Goal: Transaction & Acquisition: Download file/media

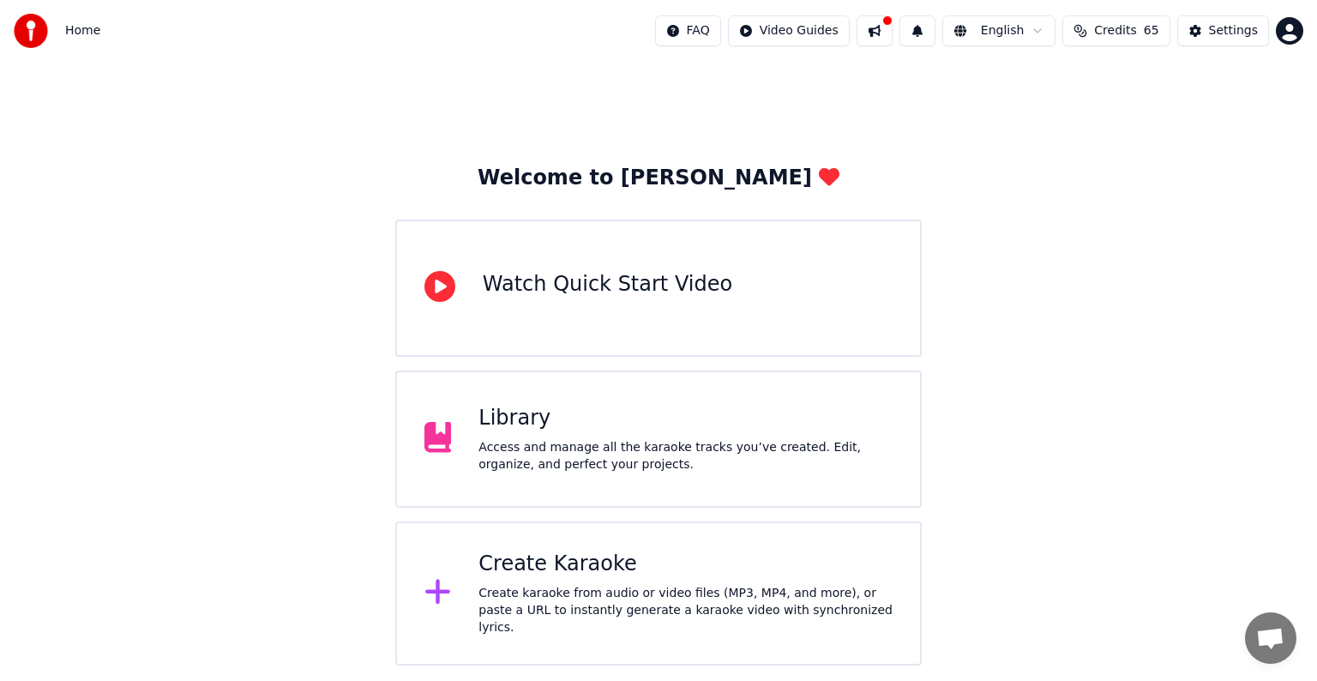
click at [751, 427] on div "Library" at bounding box center [685, 418] width 414 height 27
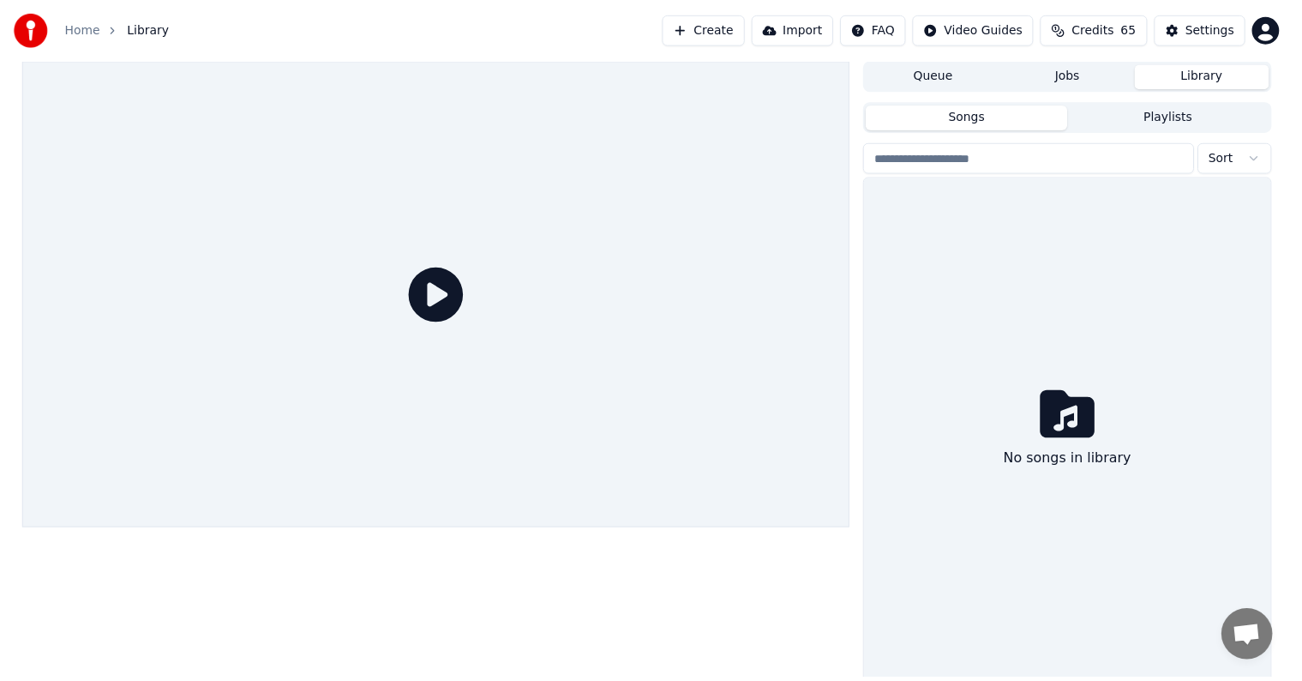
click at [751, 427] on div at bounding box center [439, 296] width 834 height 469
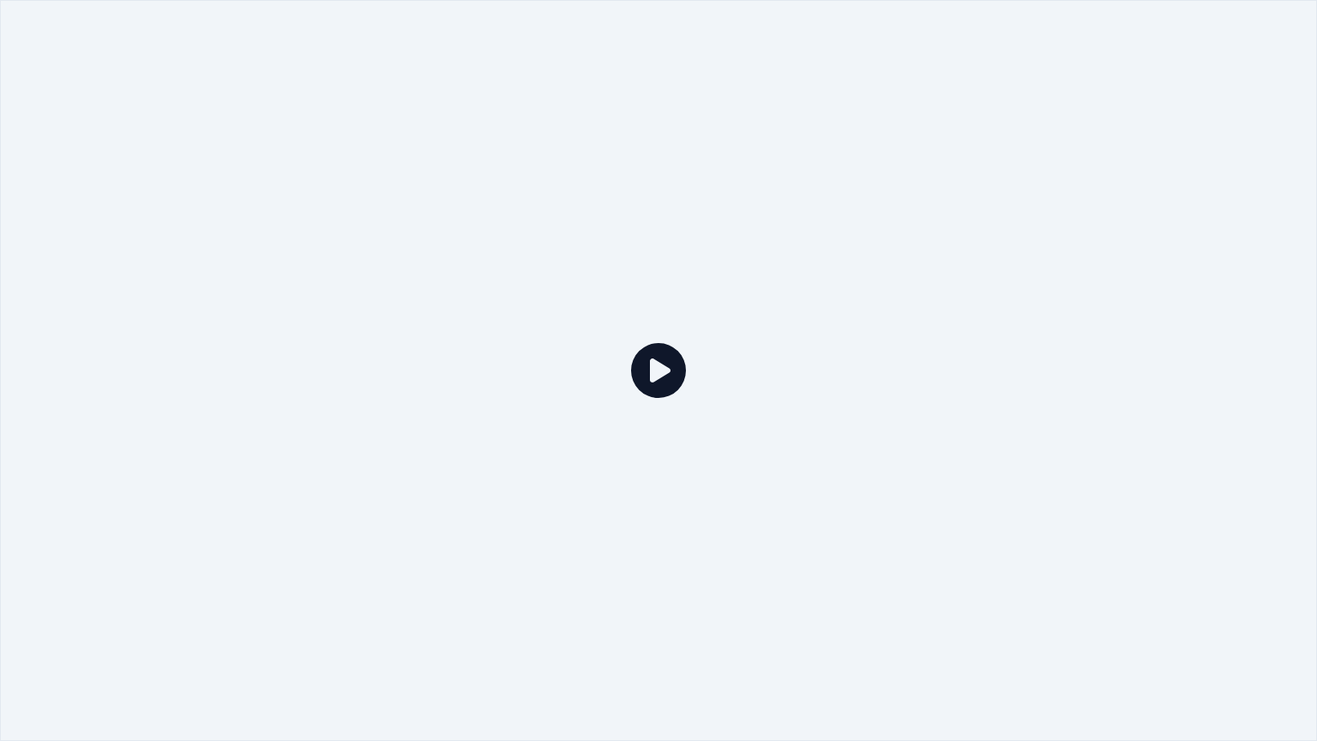
click at [658, 371] on icon at bounding box center [658, 370] width 55 height 55
click at [662, 367] on icon at bounding box center [658, 370] width 55 height 55
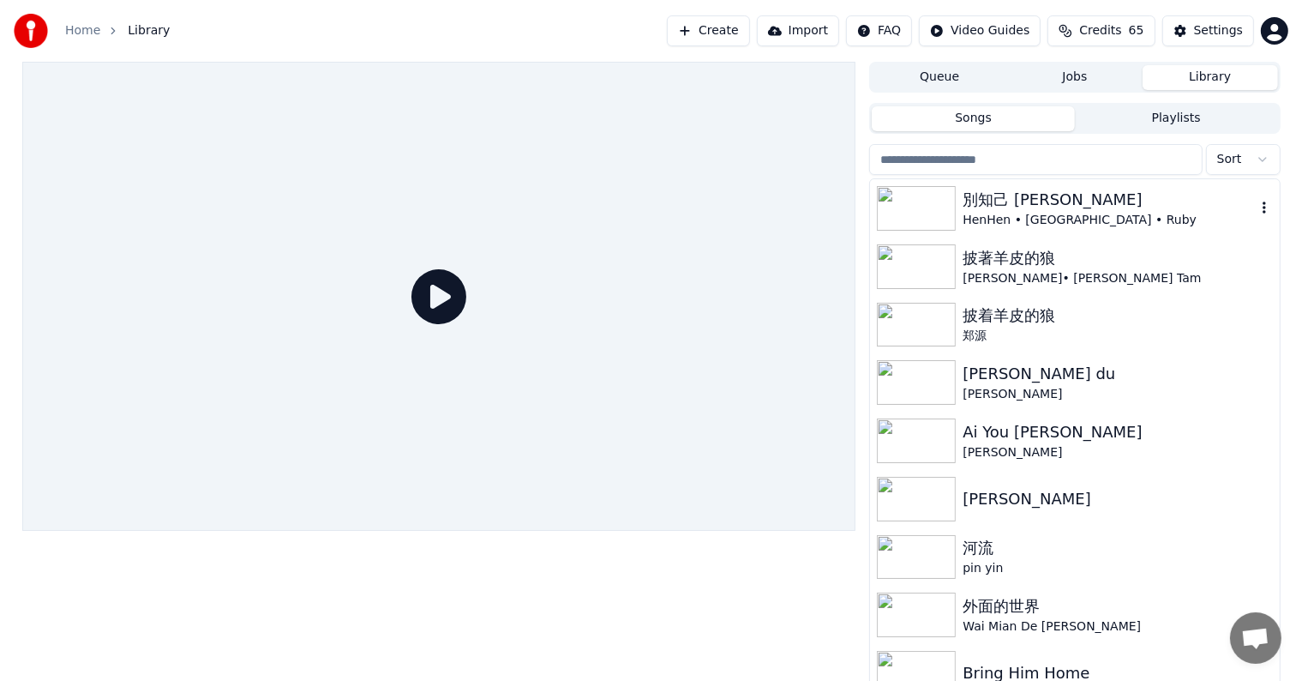
click at [925, 221] on img at bounding box center [916, 208] width 79 height 45
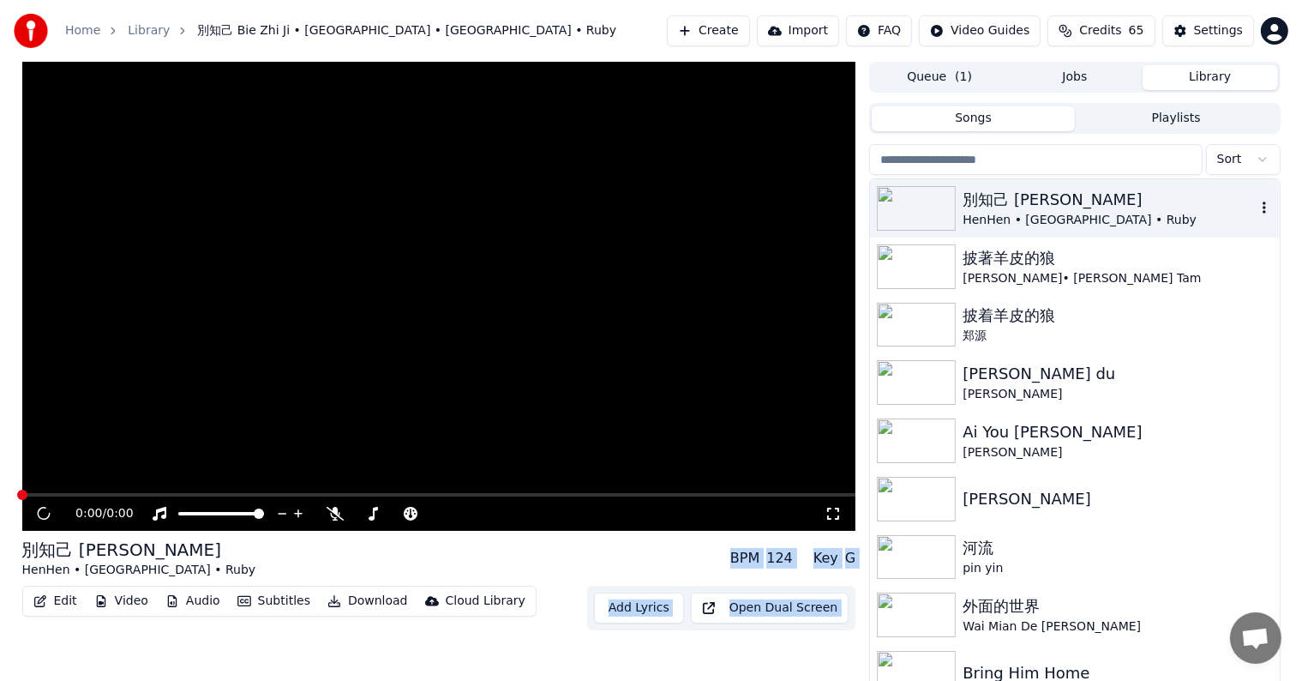
click at [925, 221] on img at bounding box center [916, 208] width 79 height 45
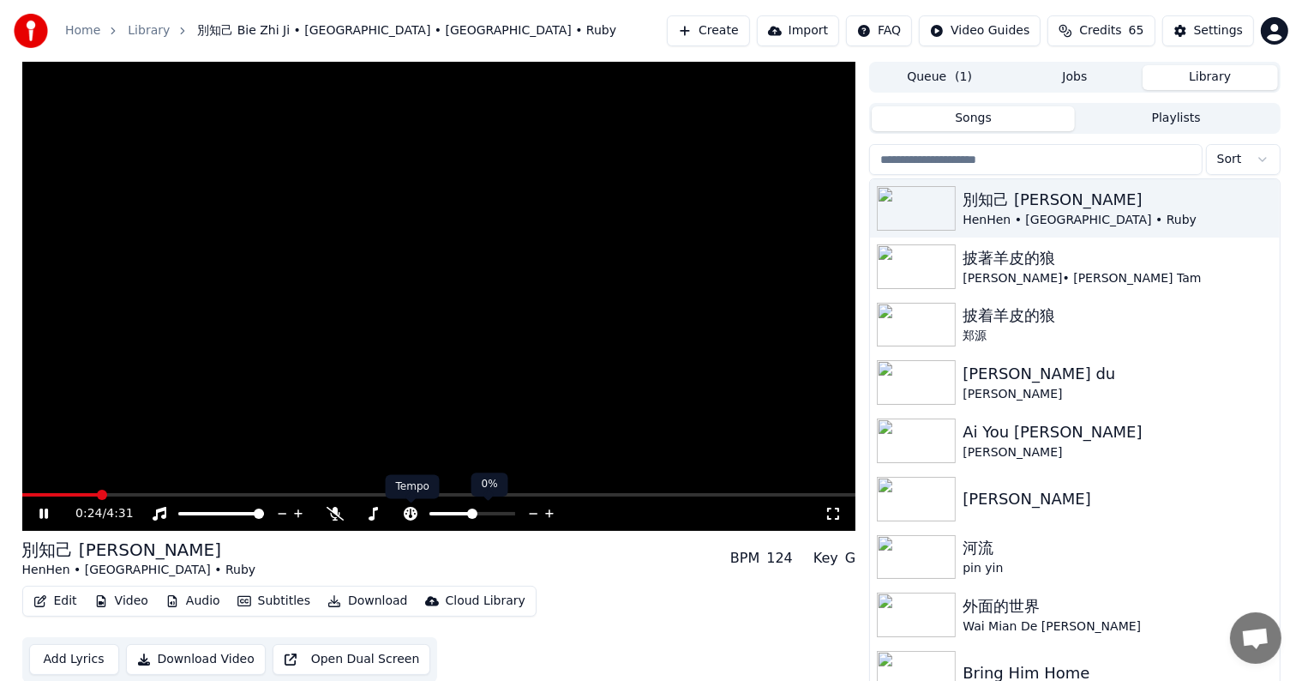
drag, startPoint x: 563, startPoint y: 520, endPoint x: 505, endPoint y: 520, distance: 58.3
click at [505, 520] on div "0:24 / 4:31" at bounding box center [449, 513] width 749 height 17
click at [340, 569] on div "別知己 Bie Zhi [PERSON_NAME] • [GEOGRAPHIC_DATA] • Ruby BPM 124 Key G" at bounding box center [439, 558] width 834 height 41
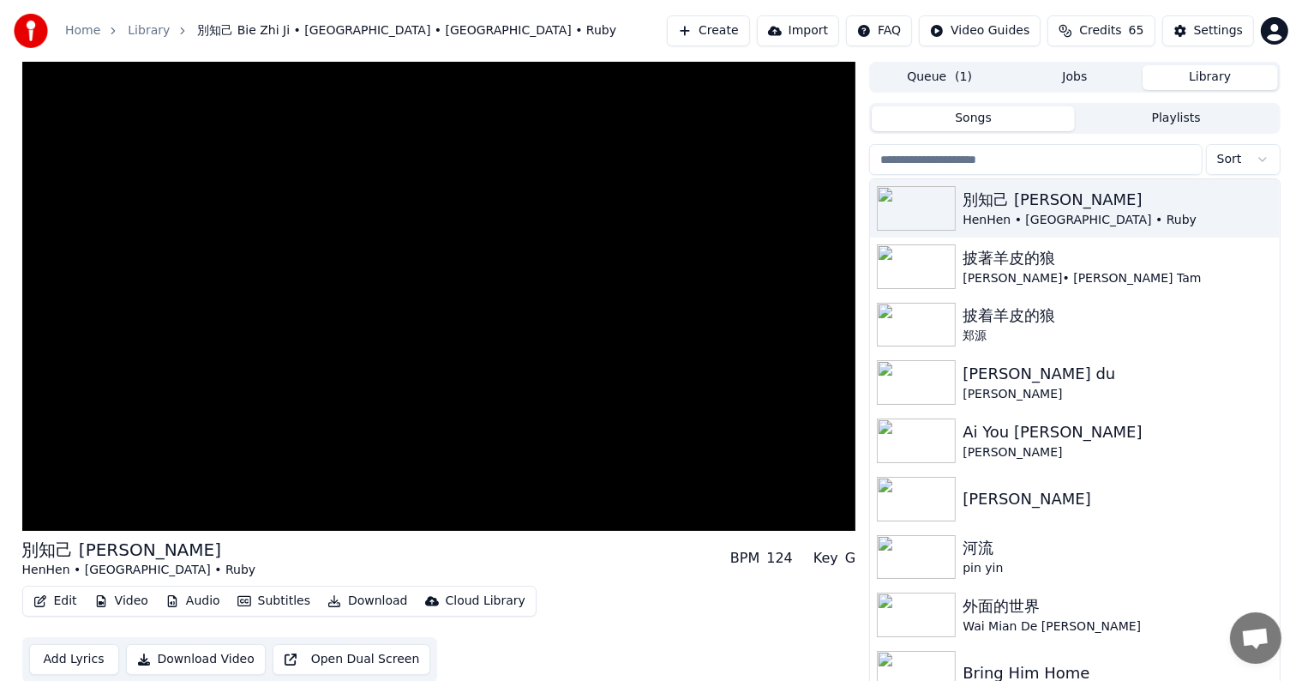
click at [247, 556] on div "別知己 Bie Zhi [PERSON_NAME] • [GEOGRAPHIC_DATA] • Ruby BPM 124 Key G" at bounding box center [439, 558] width 834 height 41
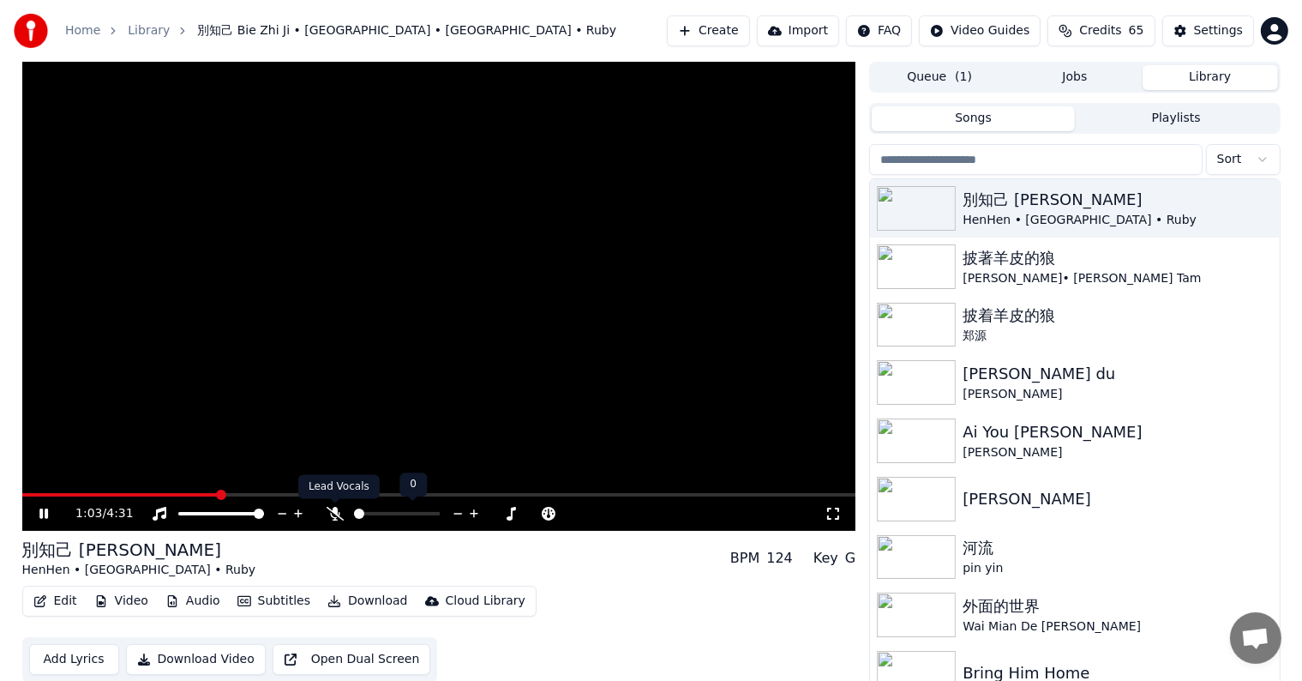
drag, startPoint x: 247, startPoint y: 556, endPoint x: 340, endPoint y: 507, distance: 104.7
click at [340, 507] on div "1:03 / 4:31 別知己 Bie Zhi [PERSON_NAME] • [GEOGRAPHIC_DATA] • Ruby BPM 124 Key G …" at bounding box center [439, 376] width 834 height 628
click at [475, 514] on icon at bounding box center [474, 513] width 16 height 17
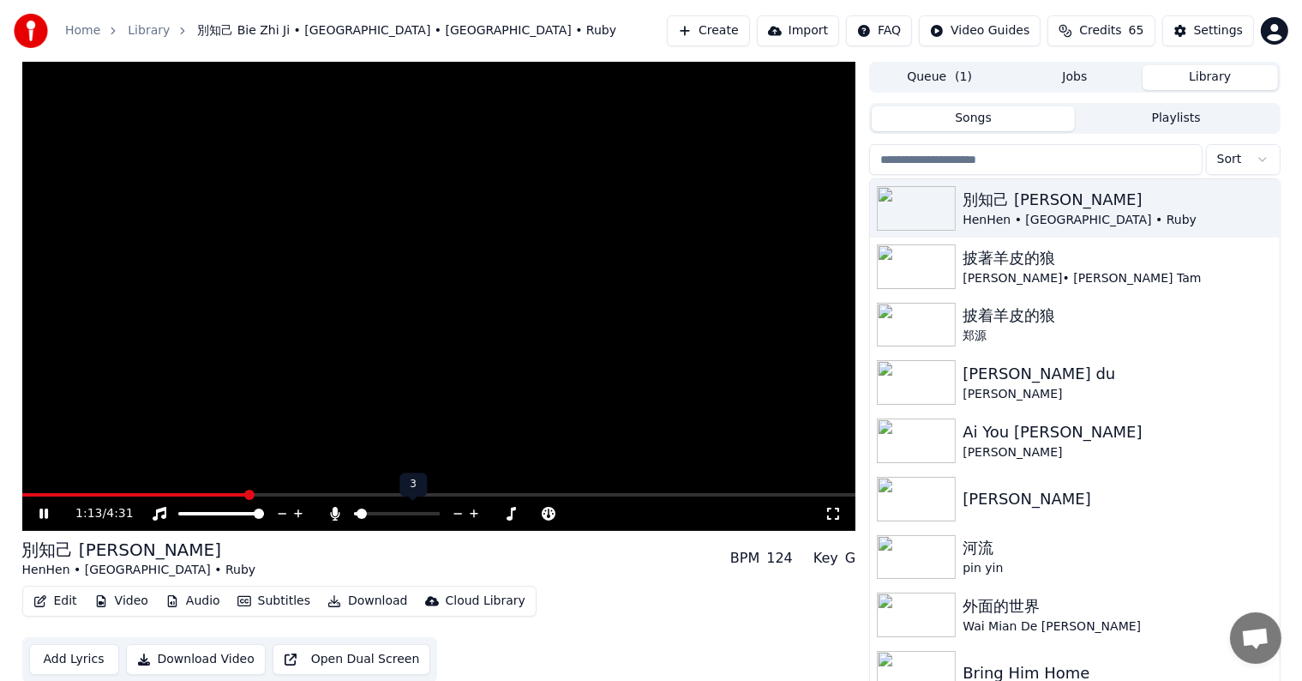
click at [475, 514] on icon at bounding box center [474, 513] width 16 height 17
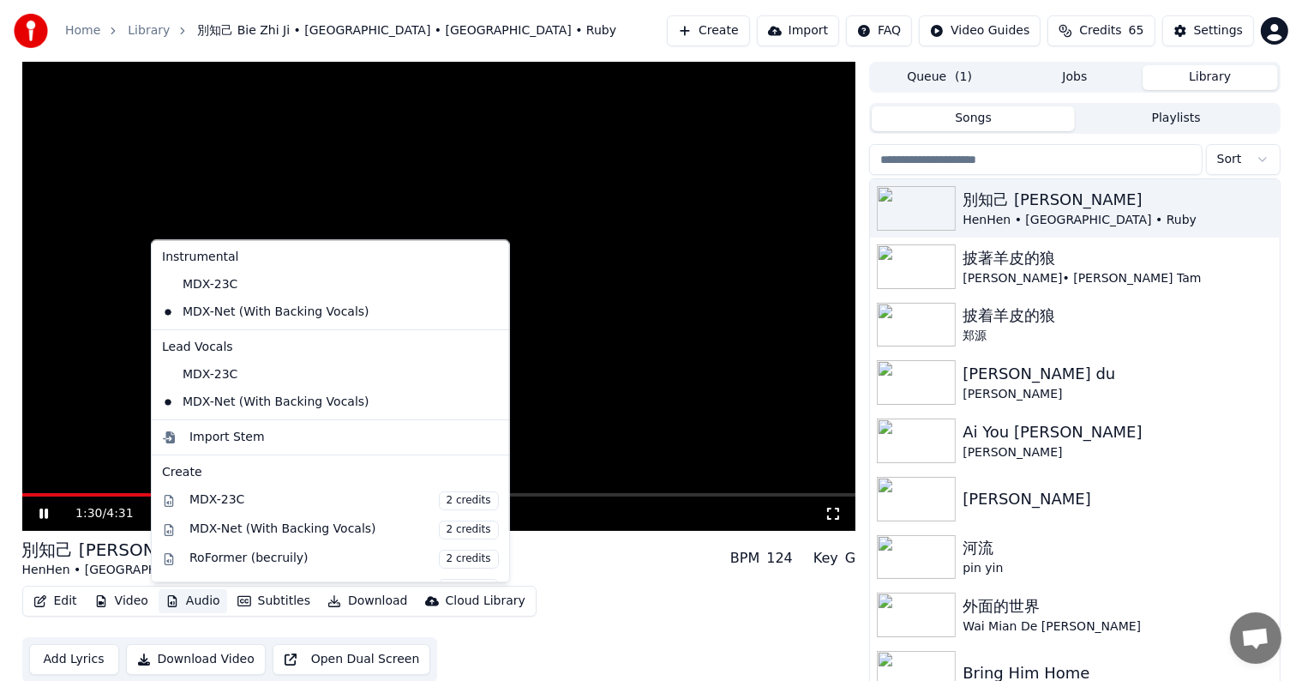
click at [179, 601] on button "Audio" at bounding box center [193, 601] width 69 height 24
click at [597, 604] on div "Edit Video Audio Subtitles Download Cloud Library Add Lyrics Download Video Ope…" at bounding box center [439, 634] width 834 height 96
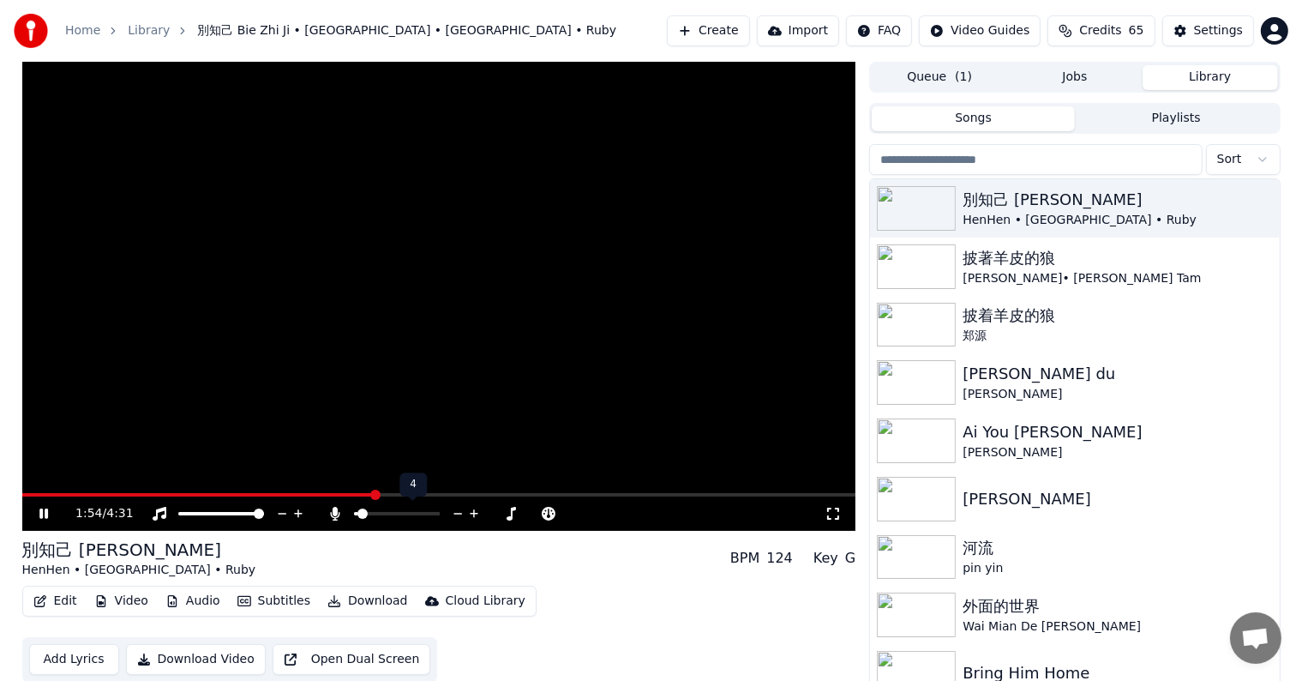
click at [459, 513] on icon at bounding box center [458, 513] width 16 height 17
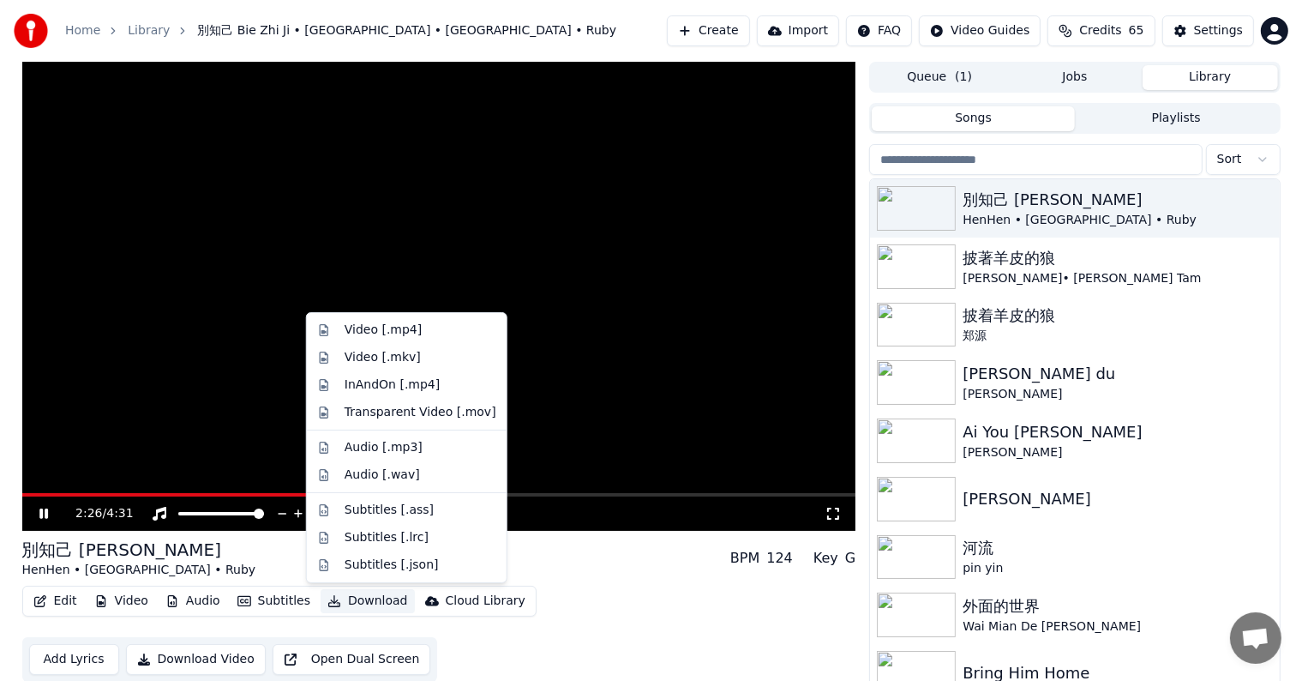
click at [358, 600] on button "Download" at bounding box center [368, 601] width 94 height 24
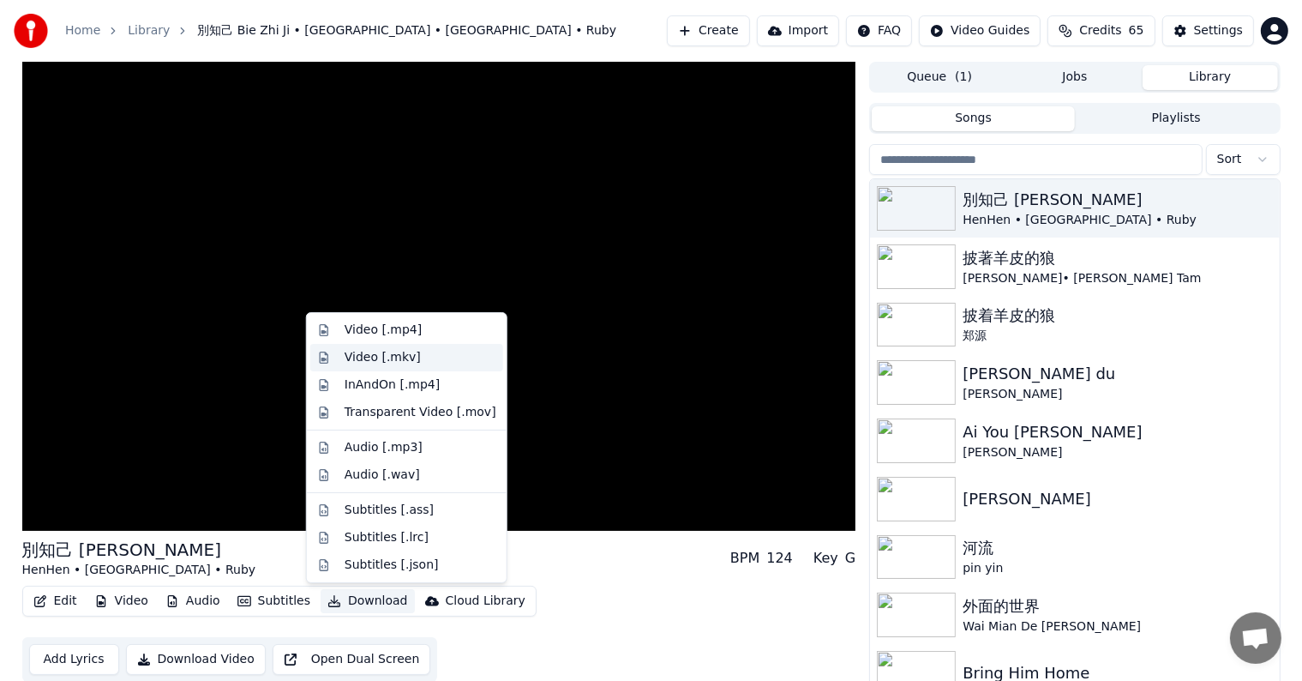
click at [394, 355] on div "Video [.mkv]" at bounding box center [383, 357] width 76 height 17
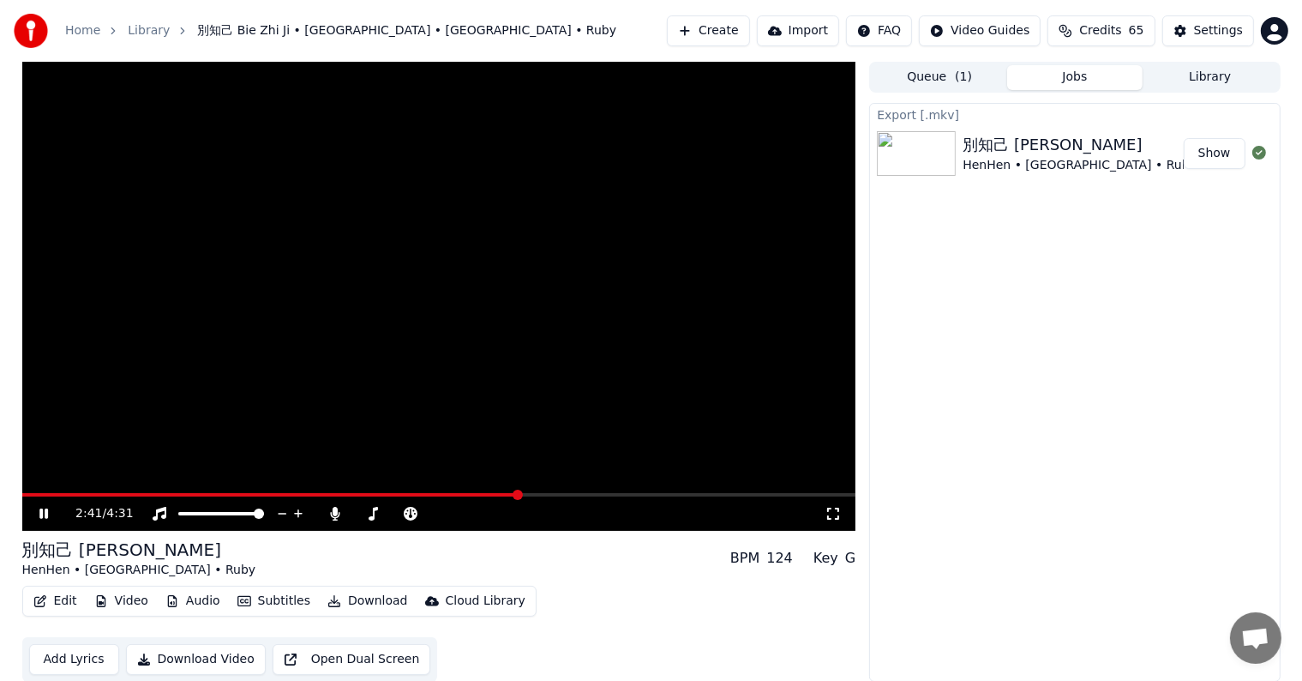
click at [1227, 147] on button "Show" at bounding box center [1215, 153] width 62 height 31
click at [43, 513] on icon at bounding box center [56, 514] width 40 height 14
